Goal: Answer question/provide support

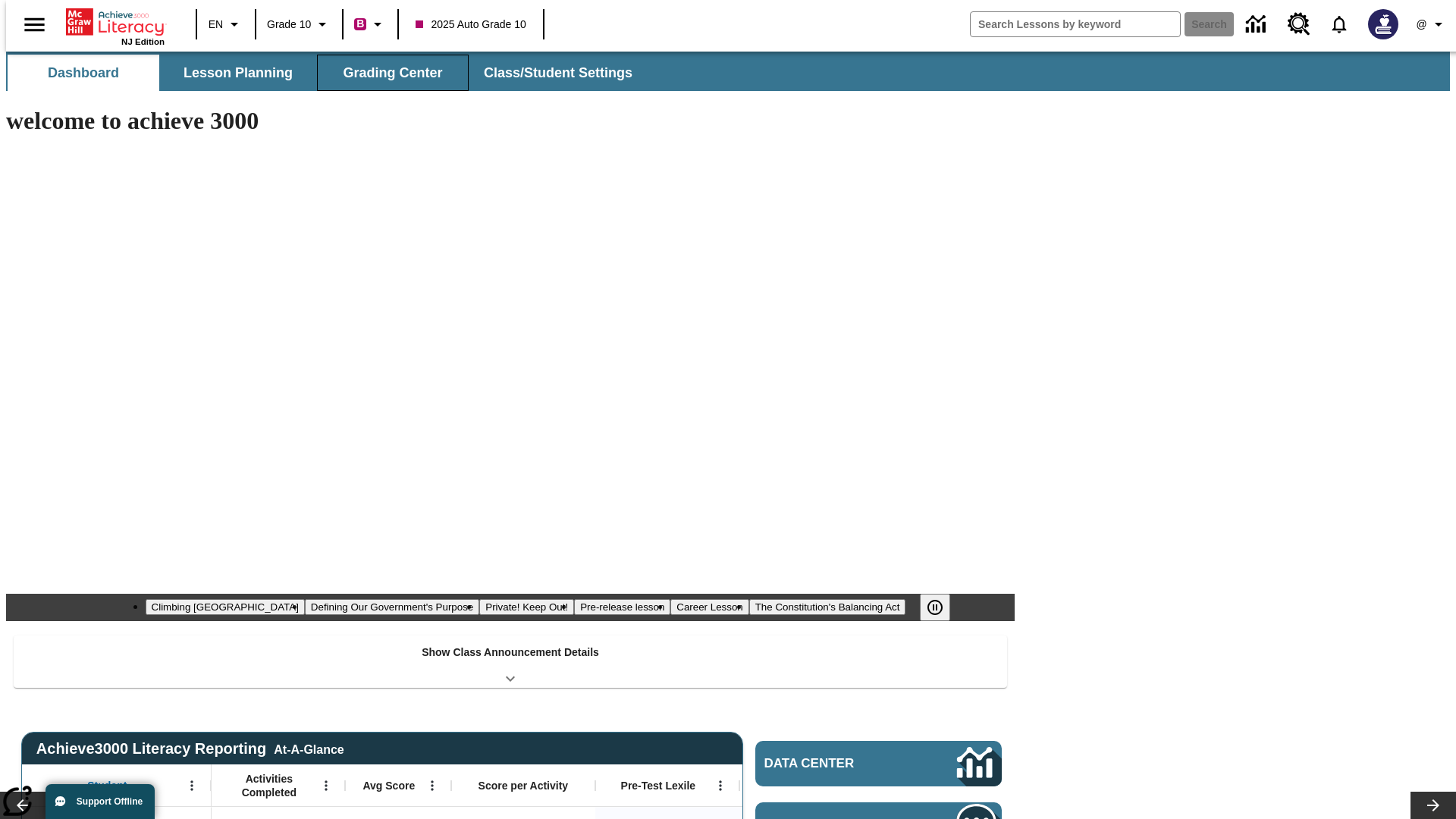
click at [387, 72] on span "Grading Center" at bounding box center [392, 73] width 99 height 18
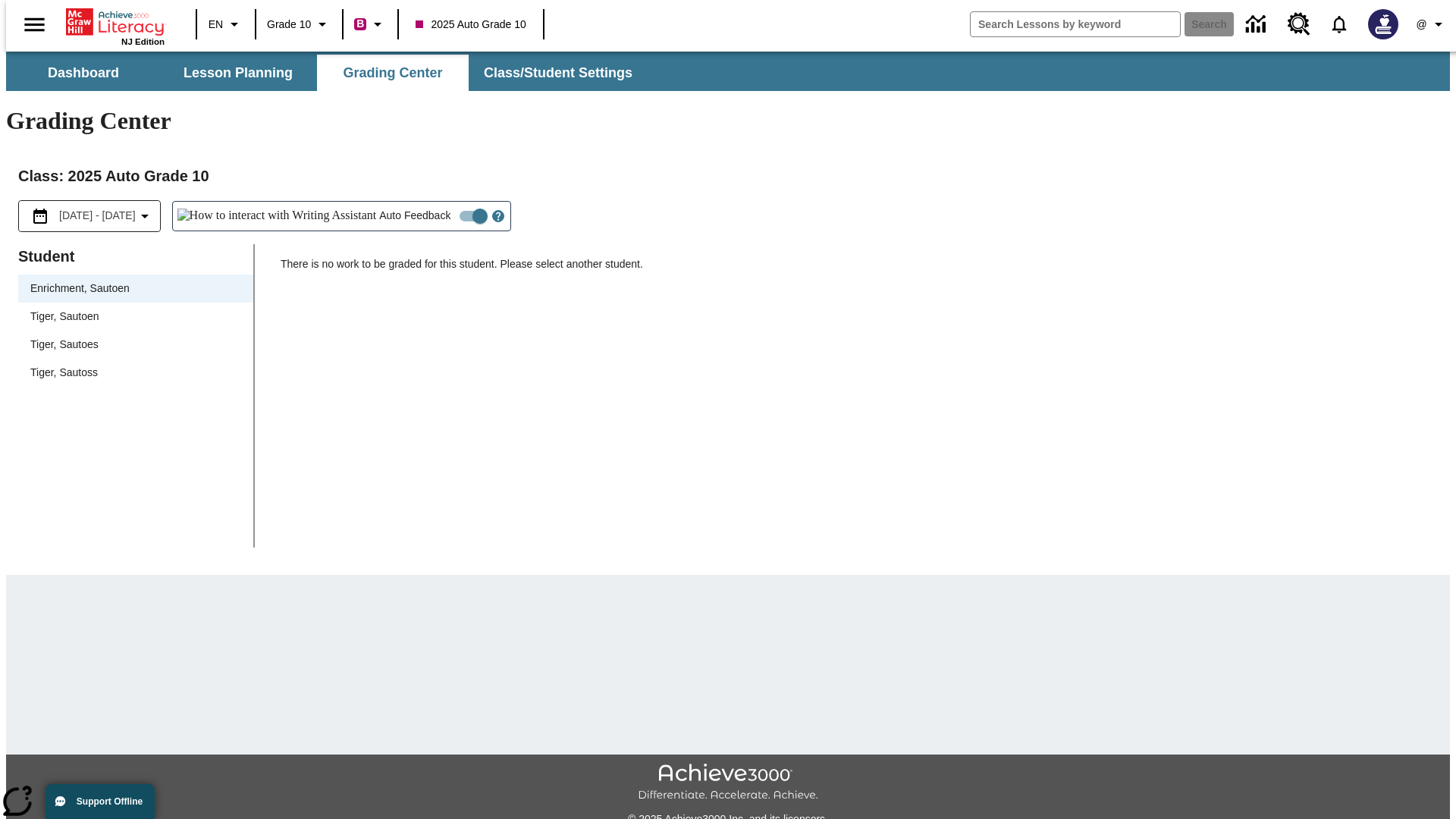
click at [130, 308] on div "Tiger, Sautoen" at bounding box center [136, 316] width 211 height 16
click at [496, 213] on icon "Open Help for Writing Assistant" at bounding box center [498, 217] width 5 height 8
